Goal: Task Accomplishment & Management: Manage account settings

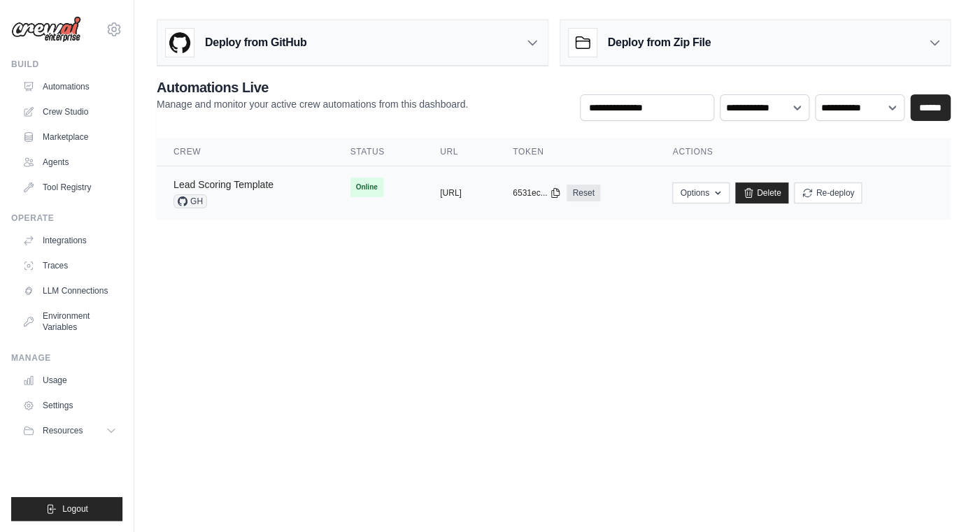
click at [249, 187] on link "Lead Scoring Template" at bounding box center [223, 184] width 100 height 11
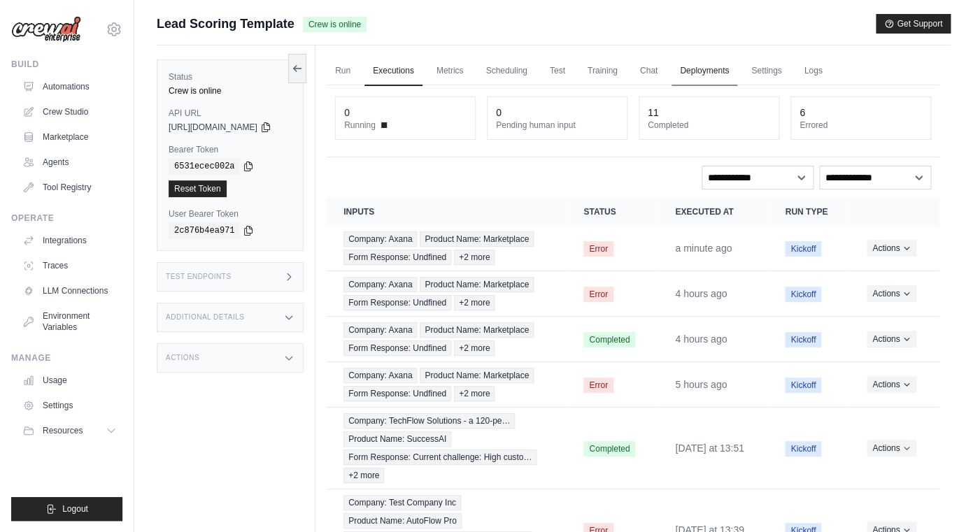
click at [721, 76] on link "Deployments" at bounding box center [704, 71] width 66 height 29
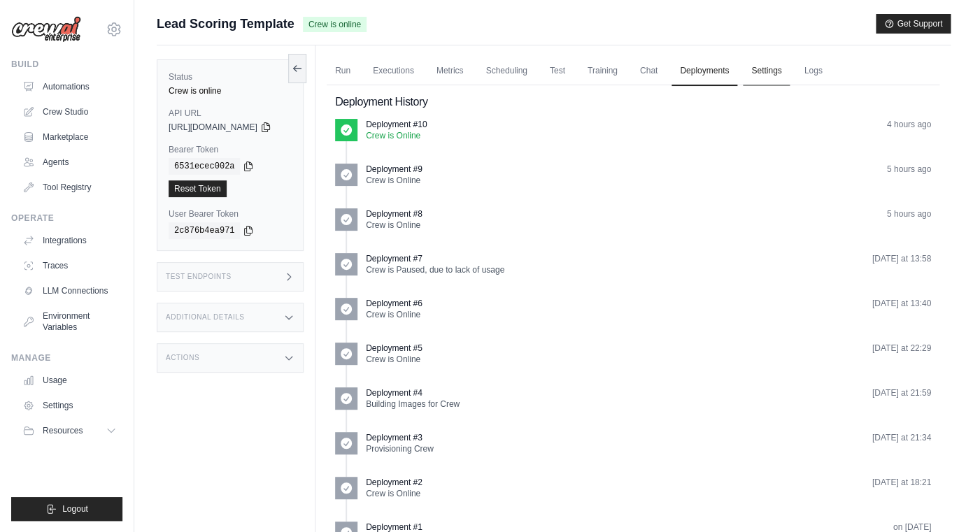
click at [779, 71] on link "Settings" at bounding box center [766, 71] width 47 height 29
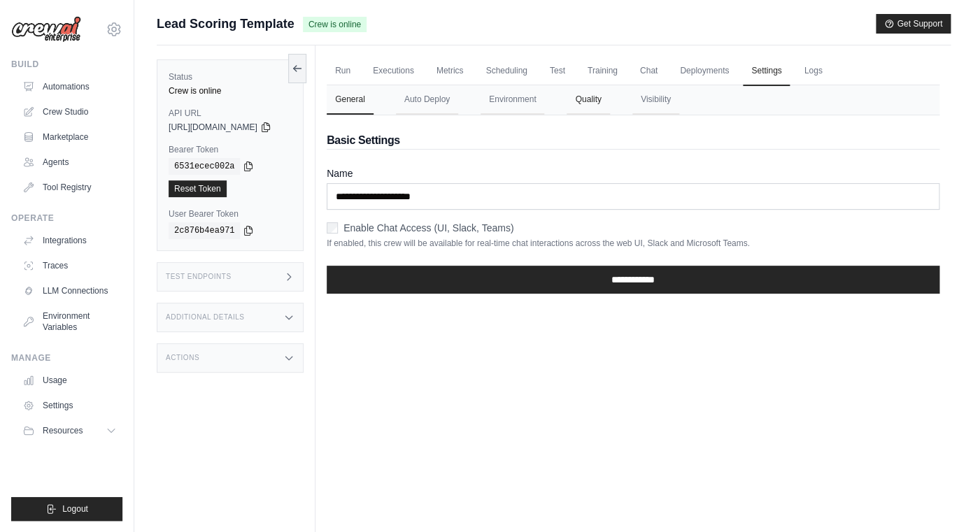
click at [609, 111] on button "Quality" at bounding box center [588, 99] width 43 height 29
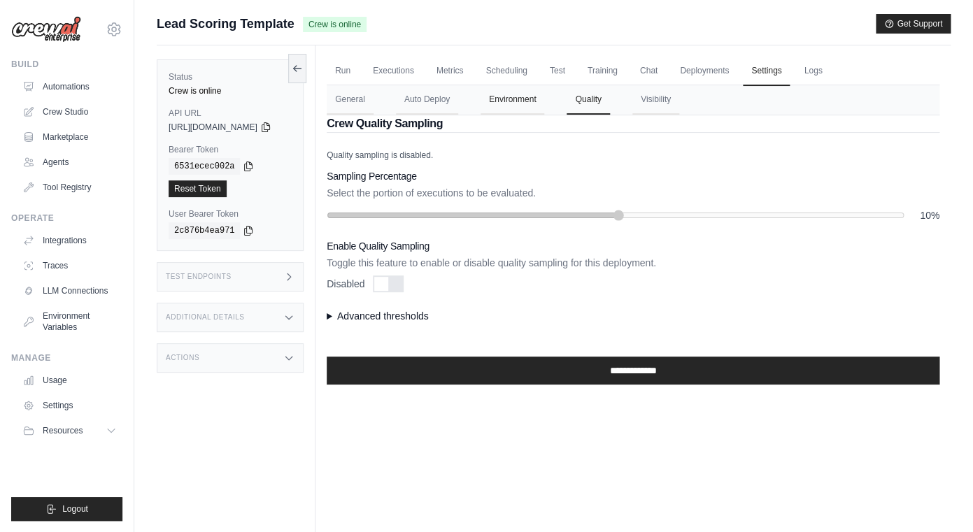
click at [529, 102] on button "Environment" at bounding box center [512, 99] width 64 height 29
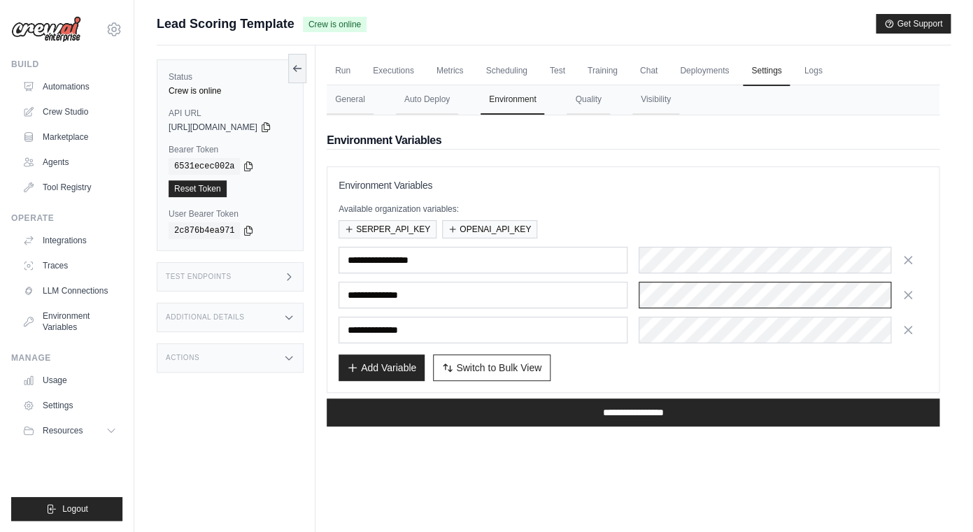
click at [777, 296] on div at bounding box center [783, 295] width 289 height 27
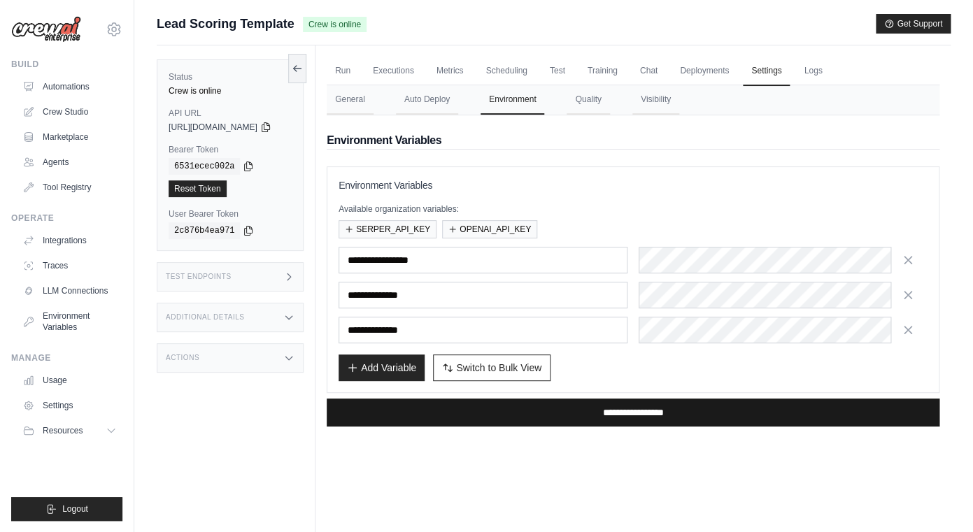
click at [610, 409] on input "**********" at bounding box center [633, 413] width 613 height 28
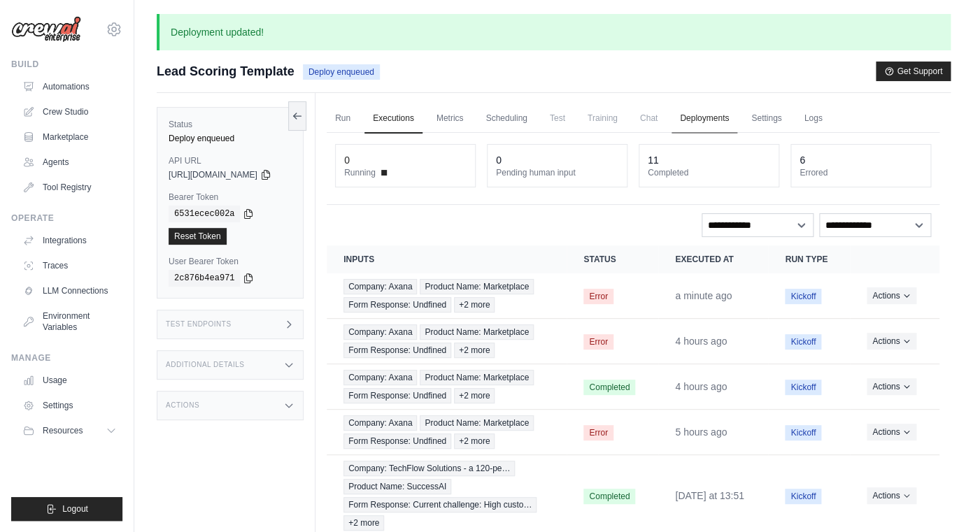
click at [726, 123] on link "Deployments" at bounding box center [704, 118] width 66 height 29
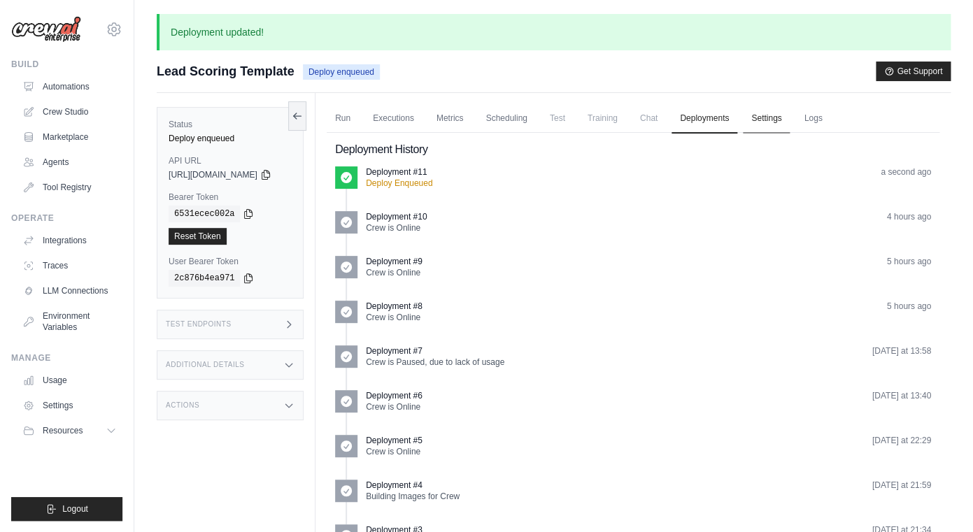
click at [769, 115] on link "Settings" at bounding box center [766, 118] width 47 height 29
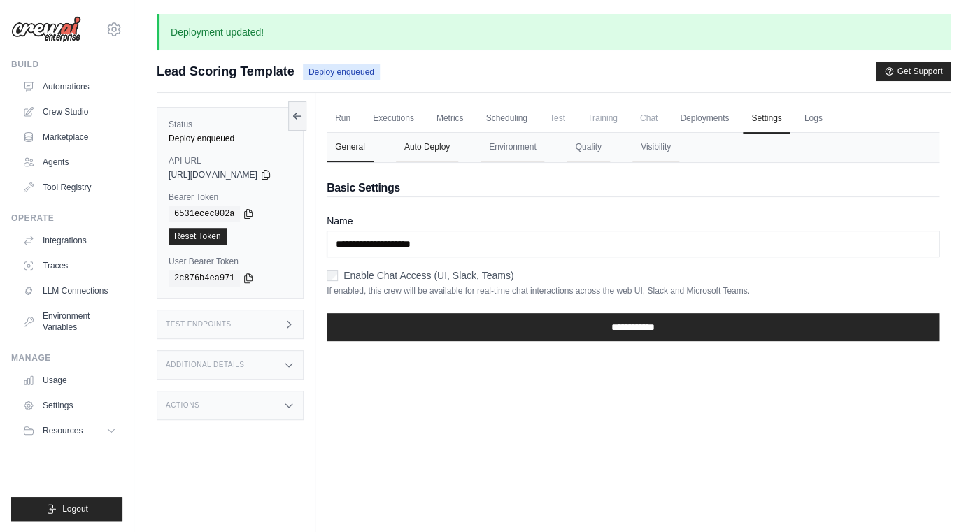
click at [437, 139] on button "Auto Deploy" at bounding box center [427, 147] width 62 height 29
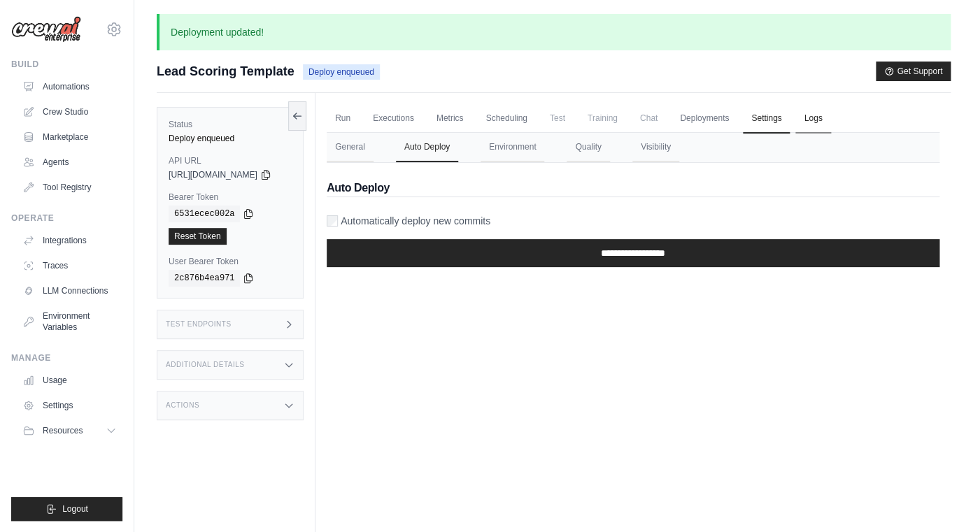
click at [830, 120] on link "Logs" at bounding box center [812, 118] width 35 height 29
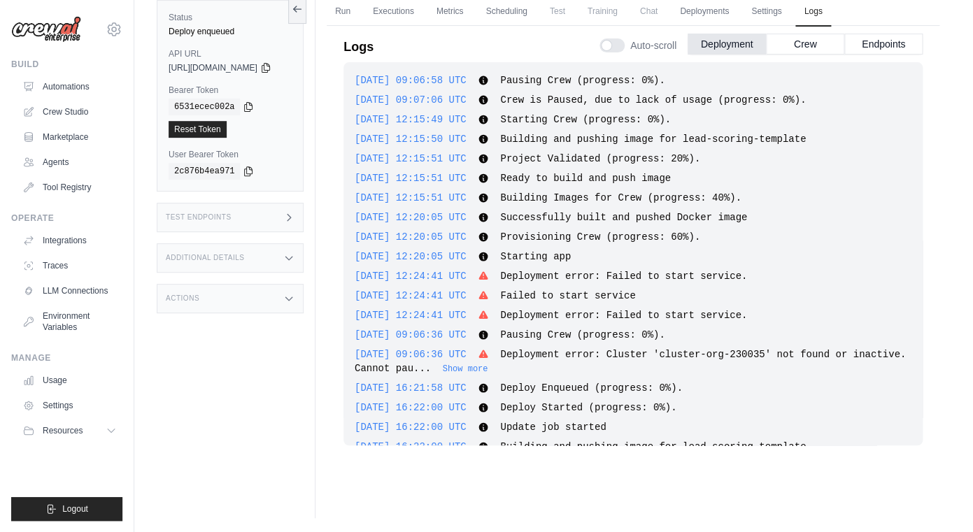
scroll to position [2630, 0]
